Goal: Information Seeking & Learning: Learn about a topic

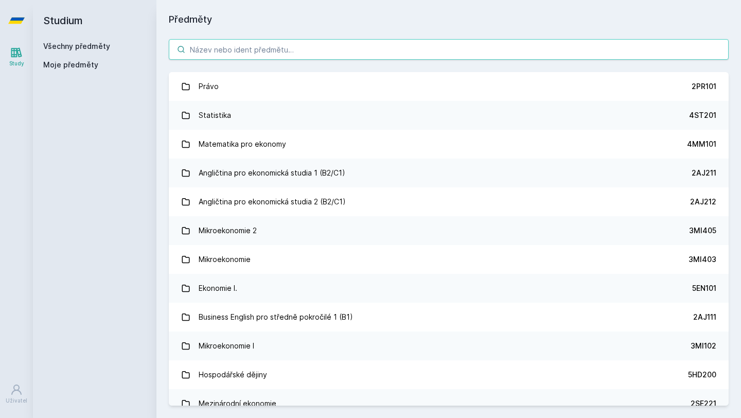
click at [300, 55] on input "search" at bounding box center [449, 49] width 560 height 21
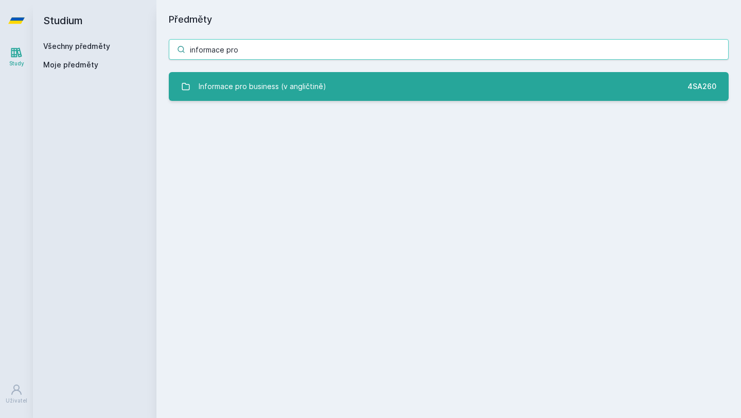
type input "informace pro"
click at [289, 82] on div "Informace pro business (v angličtině)" at bounding box center [263, 86] width 128 height 21
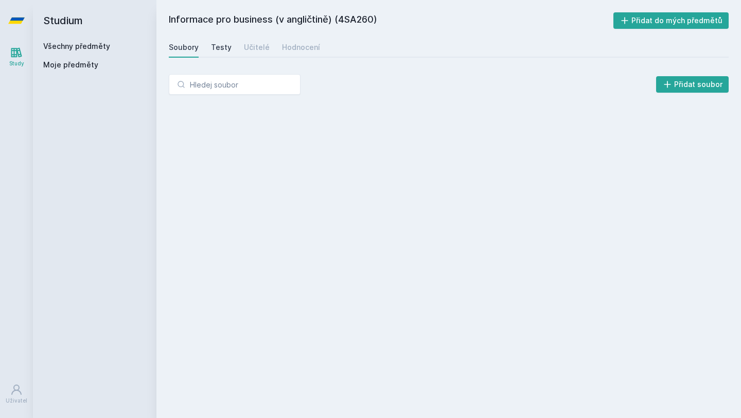
click at [220, 51] on div "Testy" at bounding box center [221, 47] width 21 height 10
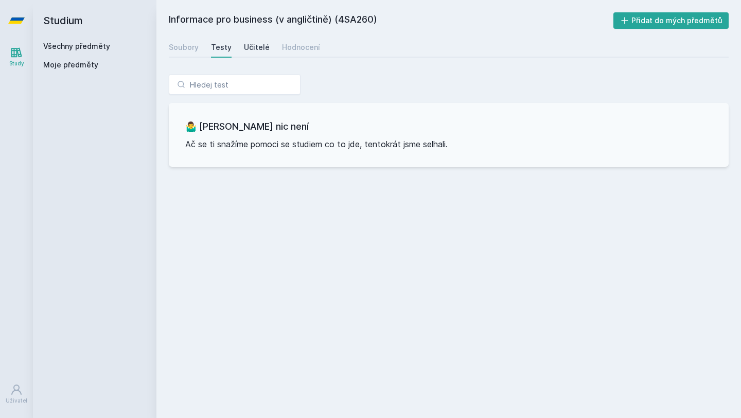
click at [257, 51] on div "Učitelé" at bounding box center [257, 47] width 26 height 10
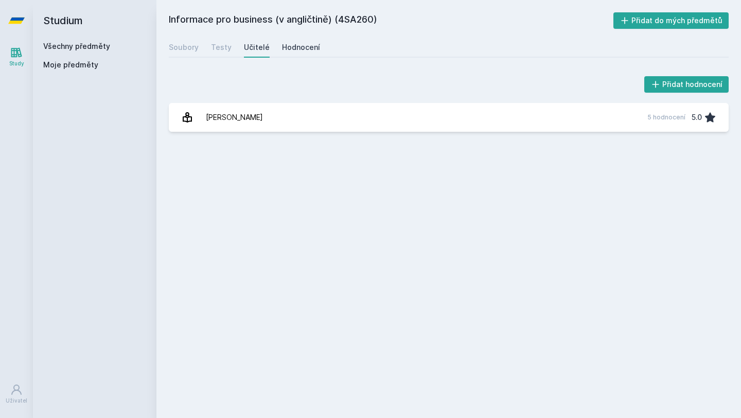
click at [295, 48] on div "Hodnocení" at bounding box center [301, 47] width 38 height 10
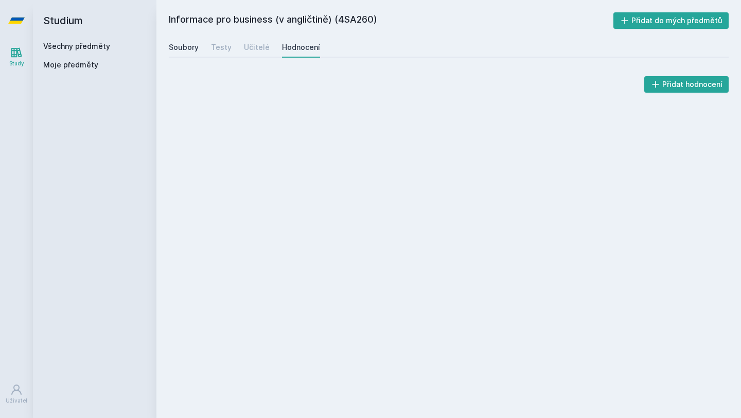
click at [171, 49] on div "Soubory" at bounding box center [184, 47] width 30 height 10
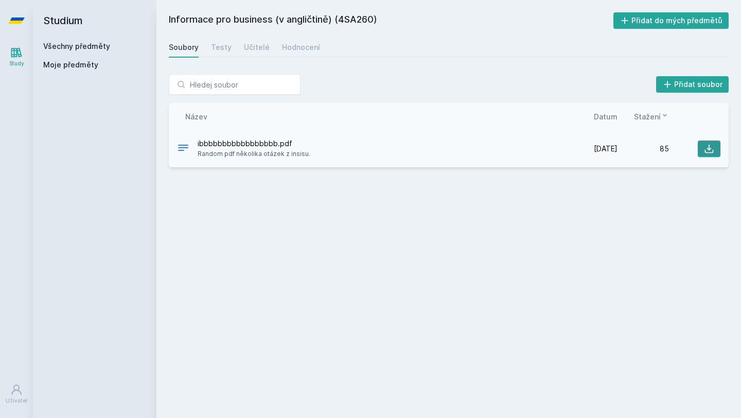
click at [712, 153] on icon at bounding box center [709, 149] width 9 height 9
